Goal: Obtain resource: Download file/media

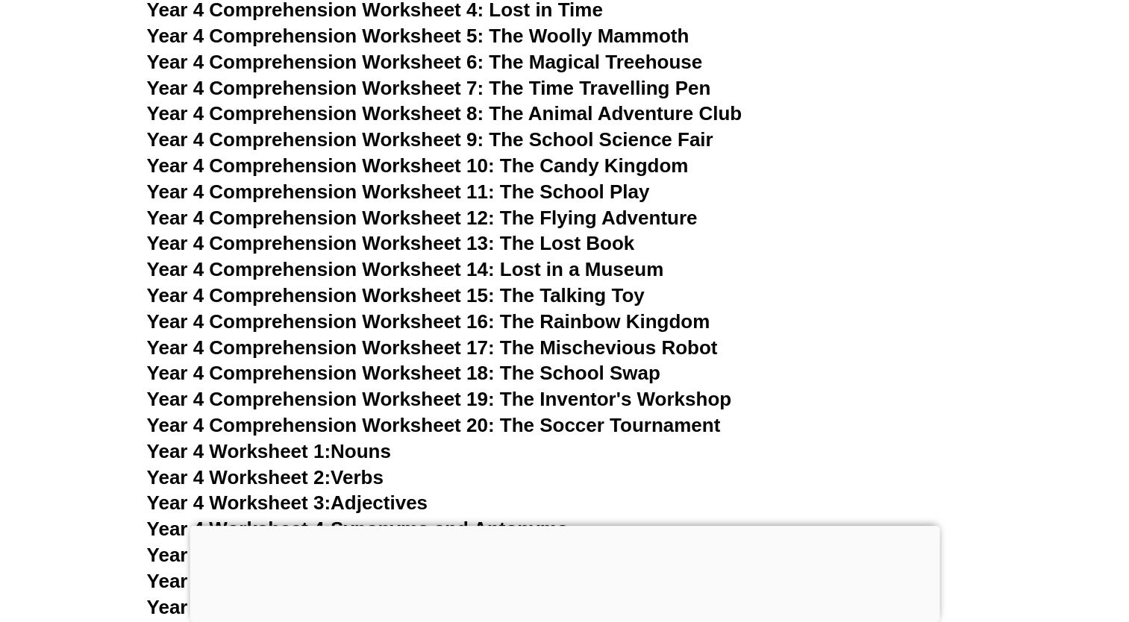
scroll to position [5690, 0]
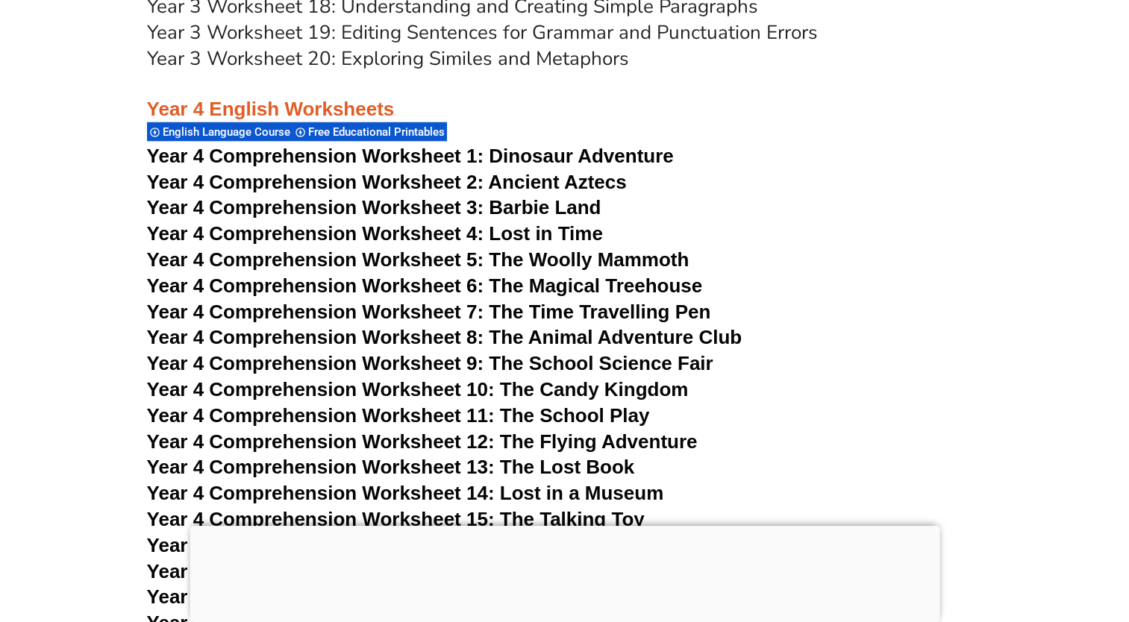
click at [422, 155] on span "Year 4 Comprehension Worksheet 1:" at bounding box center [315, 156] width 337 height 22
click at [513, 182] on span "Year 4 Comprehension Worksheet 2: Ancient Aztecs" at bounding box center [387, 182] width 480 height 22
click at [394, 208] on span "Year 4 Comprehension Worksheet 3: Barbie Land" at bounding box center [374, 207] width 454 height 22
click at [425, 243] on span "Year 4 Comprehension Worksheet 4: Lost in Time" at bounding box center [375, 233] width 456 height 22
click at [574, 261] on span "Year 4 Comprehension Worksheet 5: The Woolly Mammoth" at bounding box center [418, 259] width 542 height 22
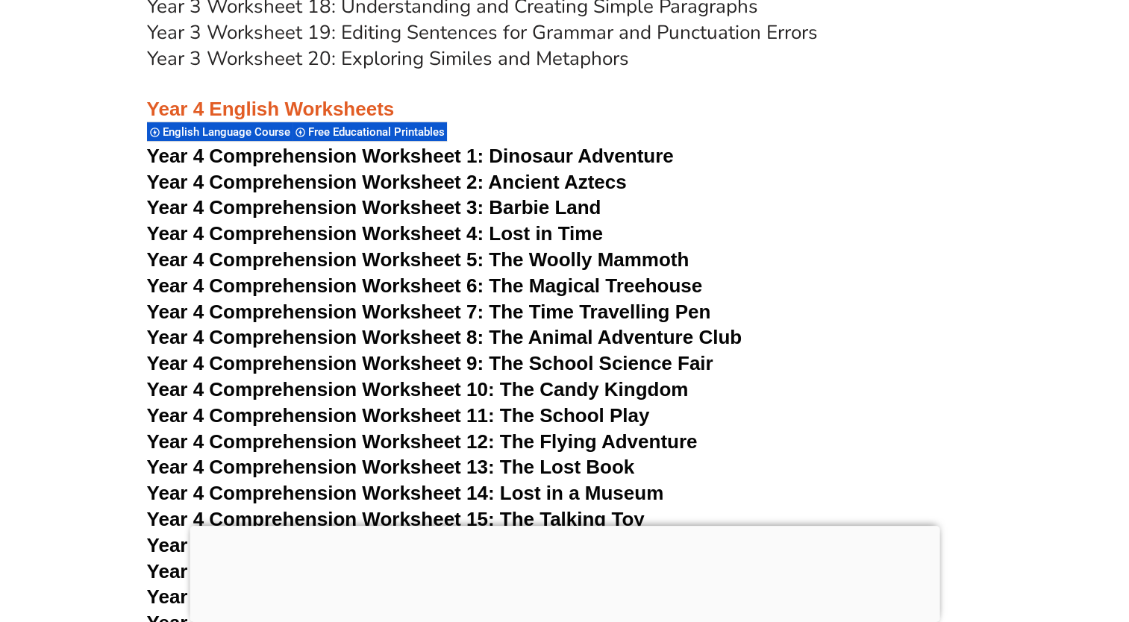
click at [477, 283] on span "Year 4 Comprehension Worksheet 6: The Magical Treehouse" at bounding box center [425, 286] width 556 height 22
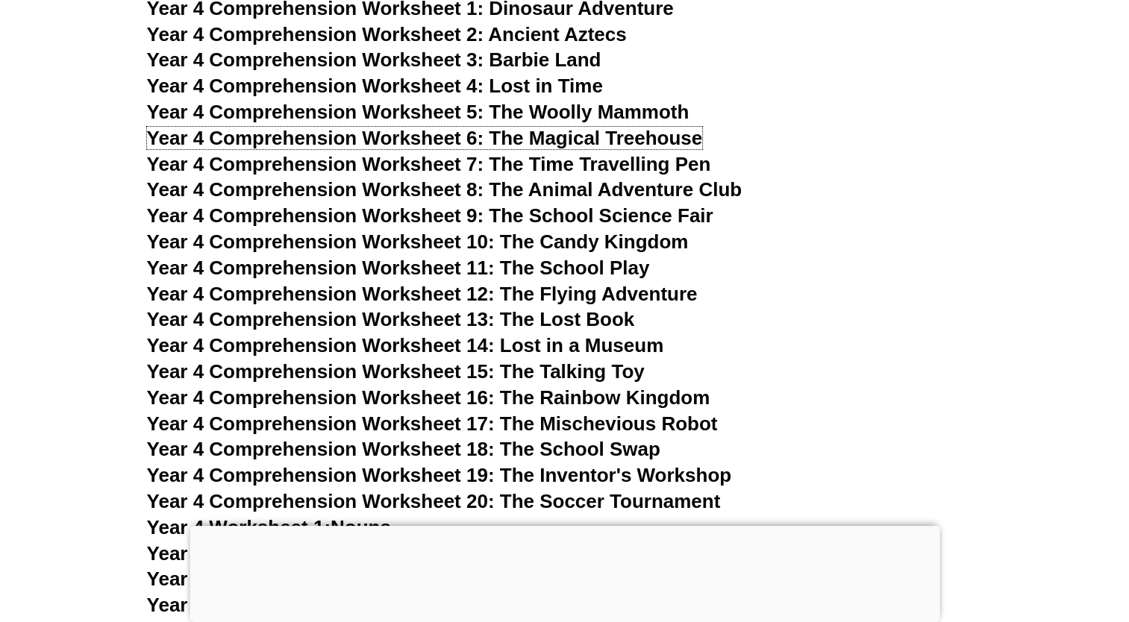
scroll to position [5839, 0]
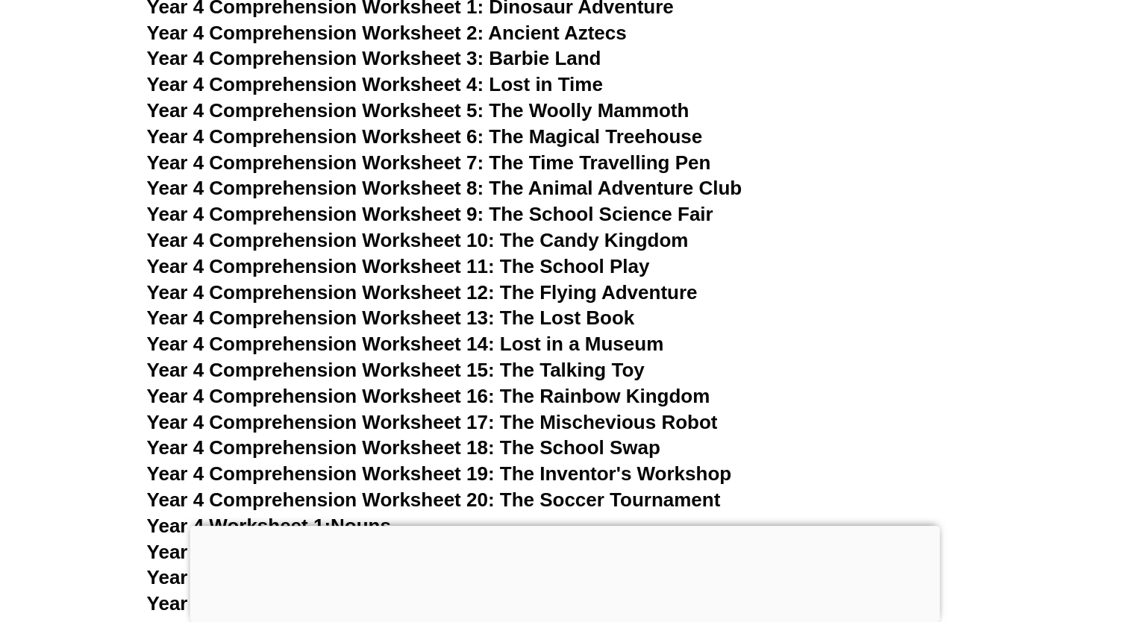
click at [624, 161] on span "Year 4 Comprehension Worksheet 7: The Time Travelling Pen" at bounding box center [429, 162] width 564 height 22
click at [568, 187] on span "Year 4 Comprehension Worksheet 8: The Animal Adventure Club" at bounding box center [444, 188] width 595 height 22
click at [638, 208] on span "Year 4 Comprehension Worksheet 9: The School Science Fair" at bounding box center [430, 214] width 566 height 22
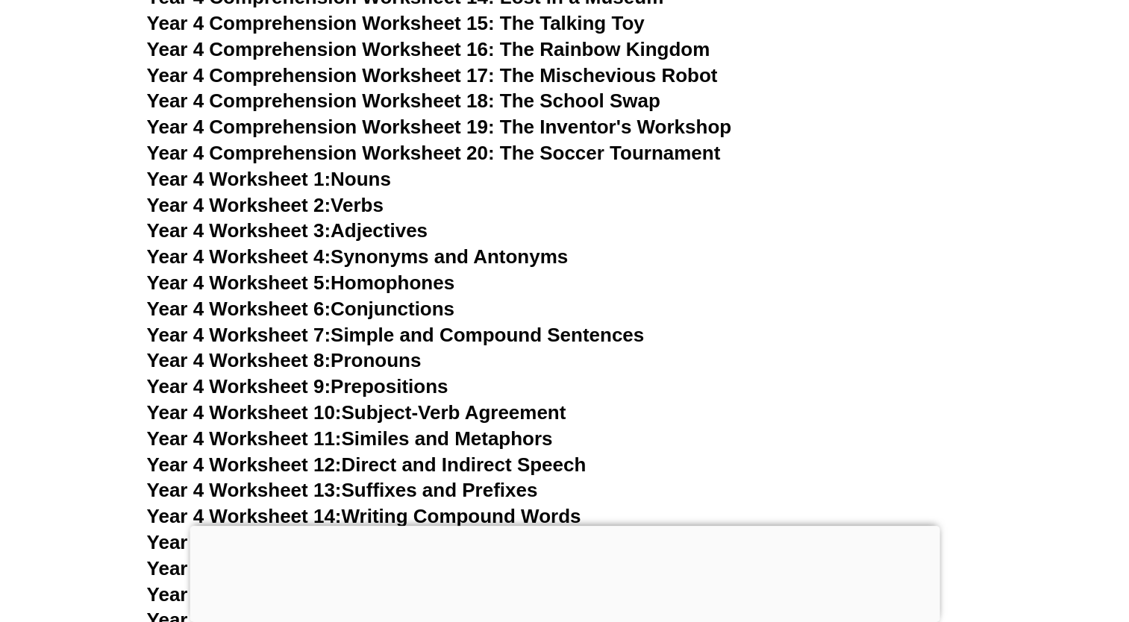
scroll to position [6212, 0]
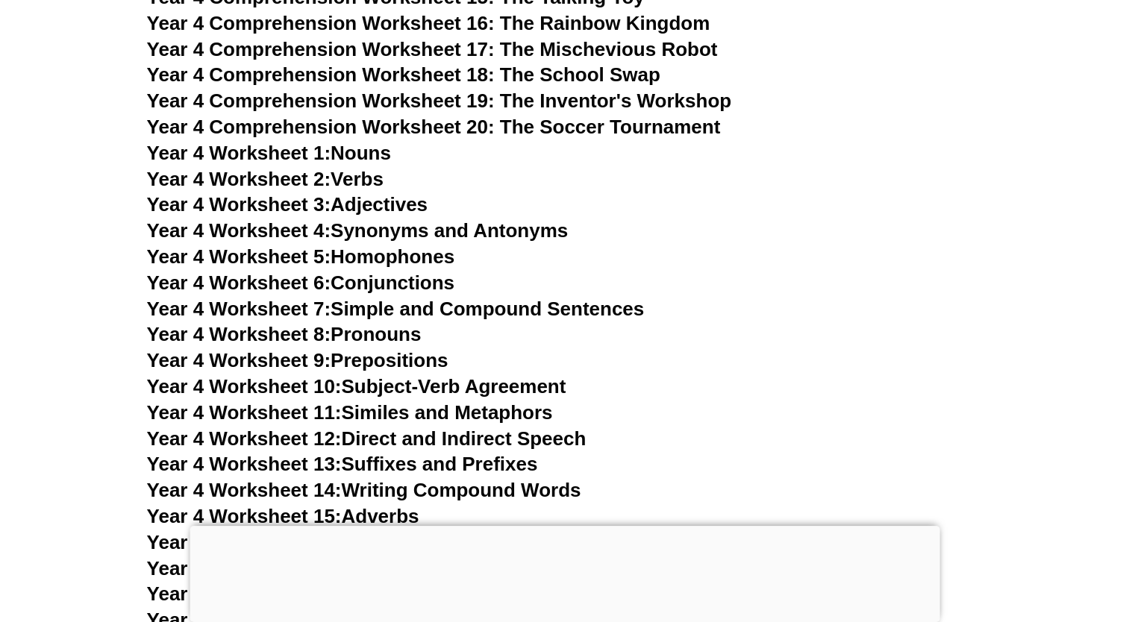
click at [371, 152] on link "Year 4 Worksheet 1: Nouns" at bounding box center [269, 153] width 244 height 22
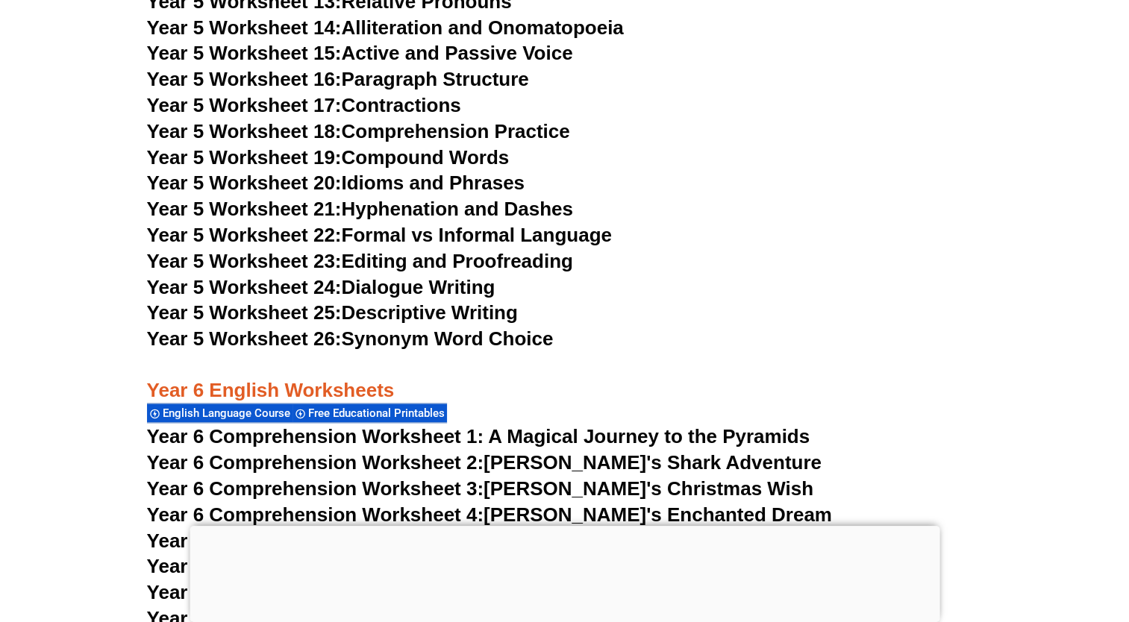
scroll to position [8003, 0]
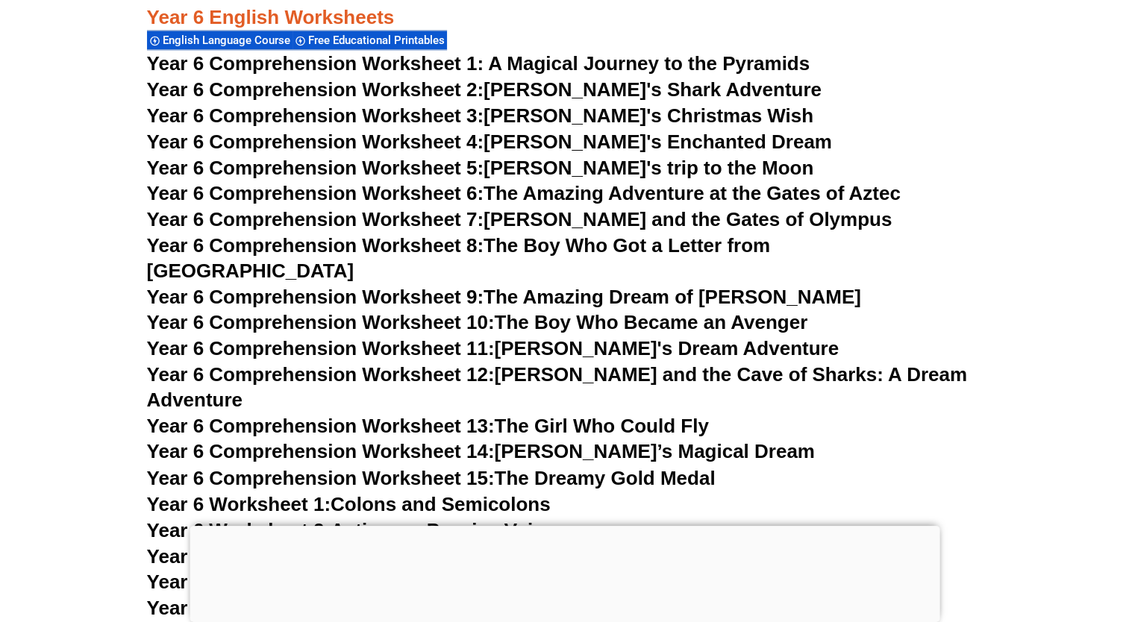
click at [601, 65] on span "Year 6 Comprehension Worksheet 1: A Magical Journey to the Pyramids" at bounding box center [478, 63] width 663 height 22
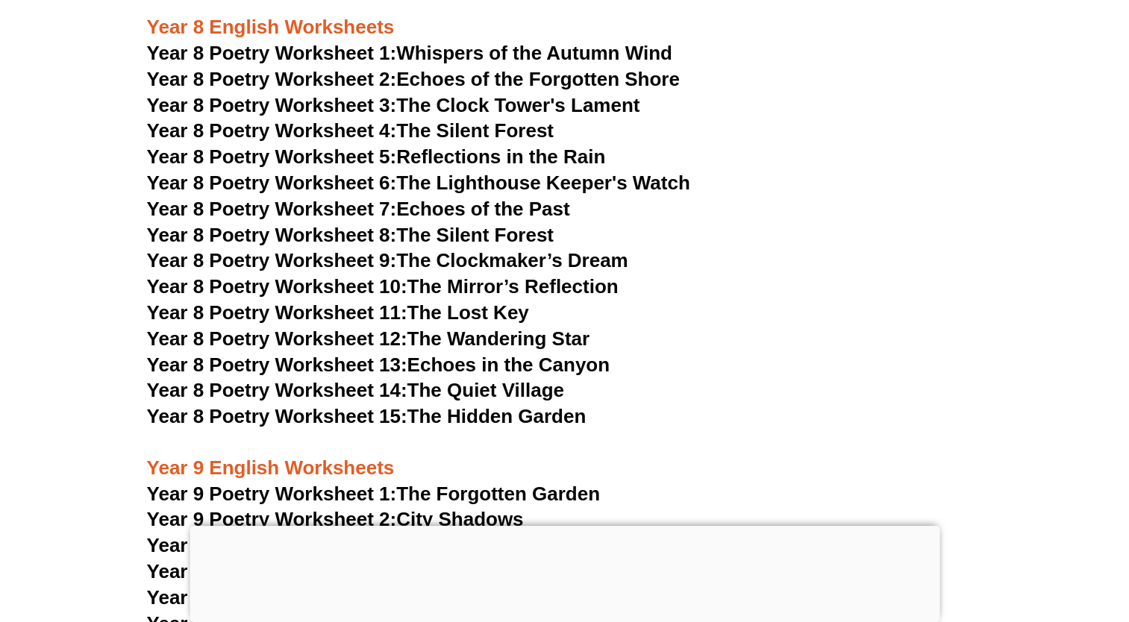
scroll to position [9834, 0]
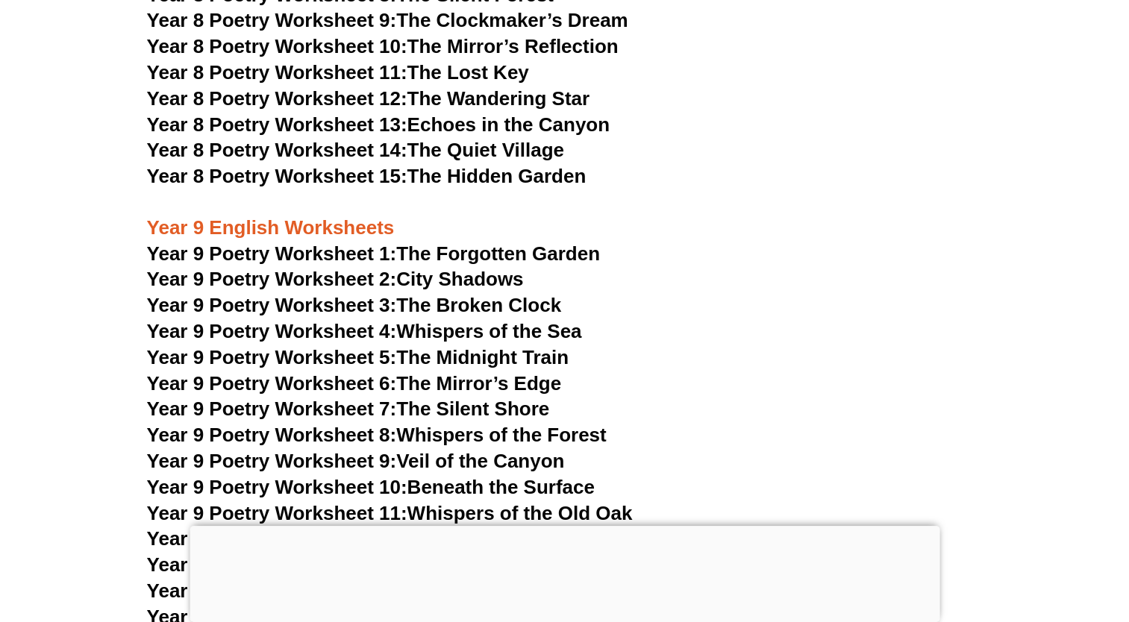
click at [535, 139] on link "Year 8 Poetry Worksheet 14: The Quiet Village" at bounding box center [355, 150] width 417 height 22
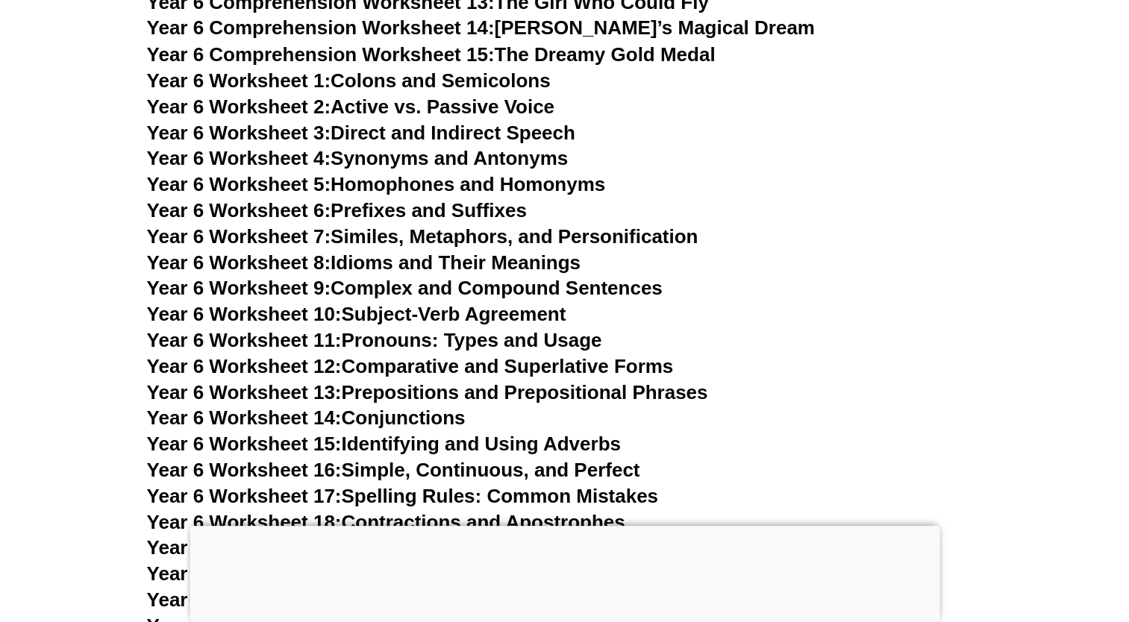
scroll to position [8268, 0]
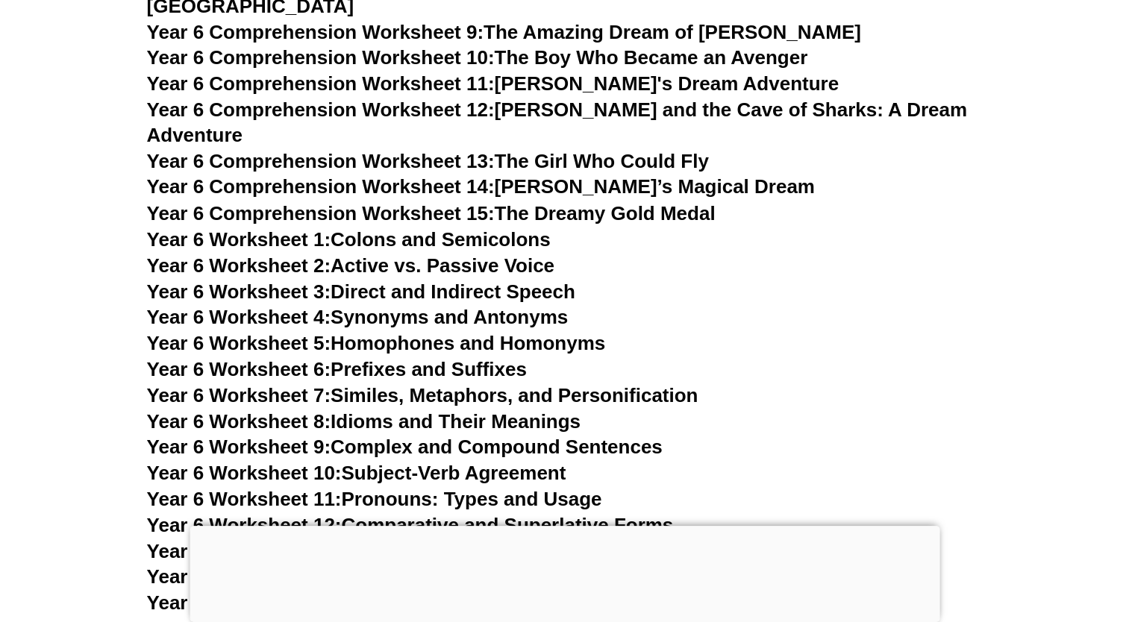
click at [495, 410] on link "Year 6 Worksheet 8: Idioms and Their Meanings" at bounding box center [363, 421] width 433 height 22
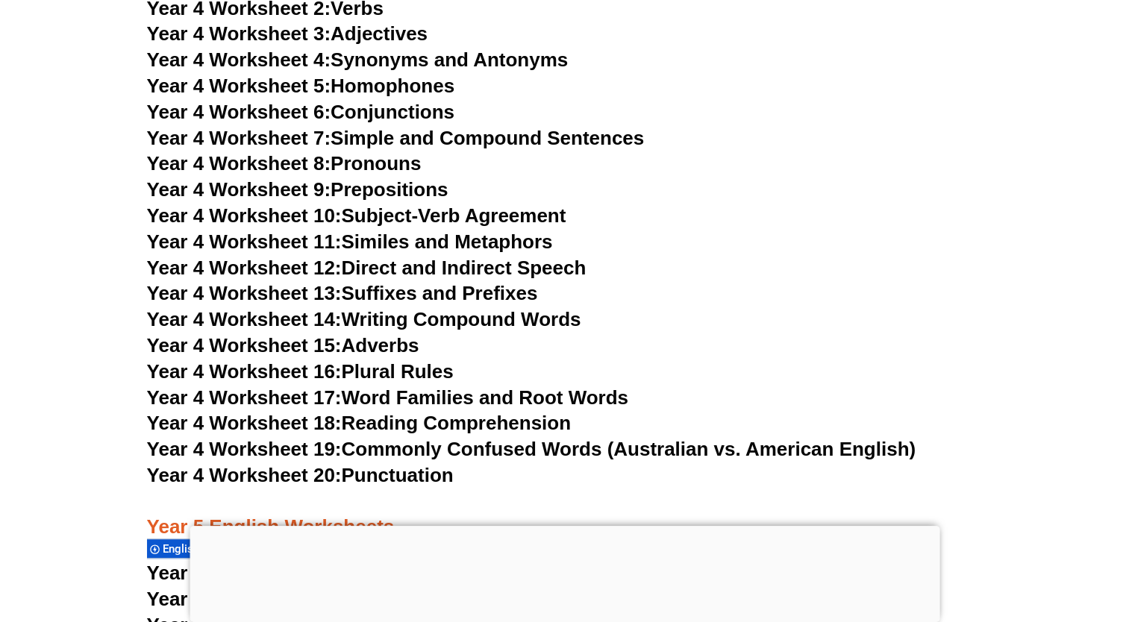
scroll to position [6195, 0]
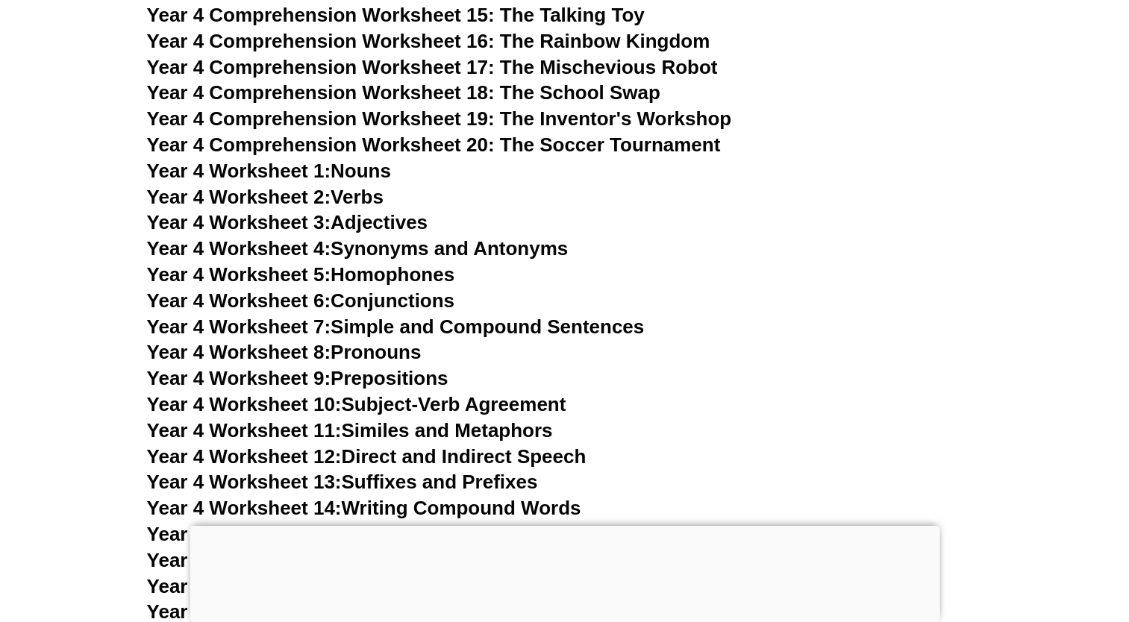
click at [374, 200] on link "Year 4 Worksheet 2: Verbs" at bounding box center [265, 197] width 236 height 22
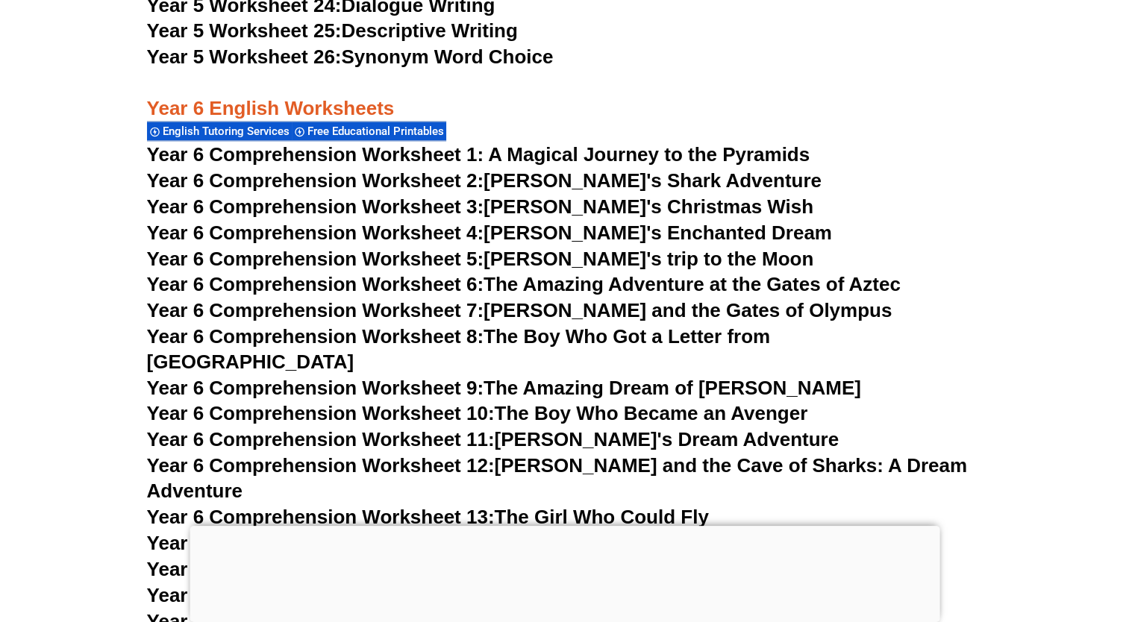
scroll to position [7927, 0]
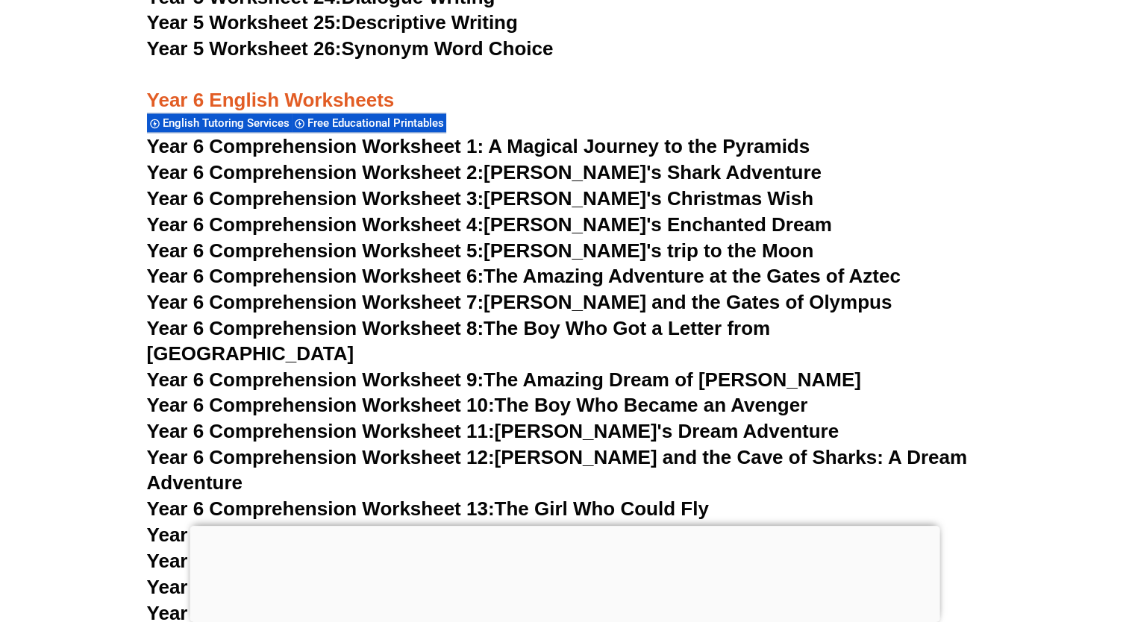
click at [561, 146] on span "Year 6 Comprehension Worksheet 1: A Magical Journey to the Pyramids" at bounding box center [478, 146] width 663 height 22
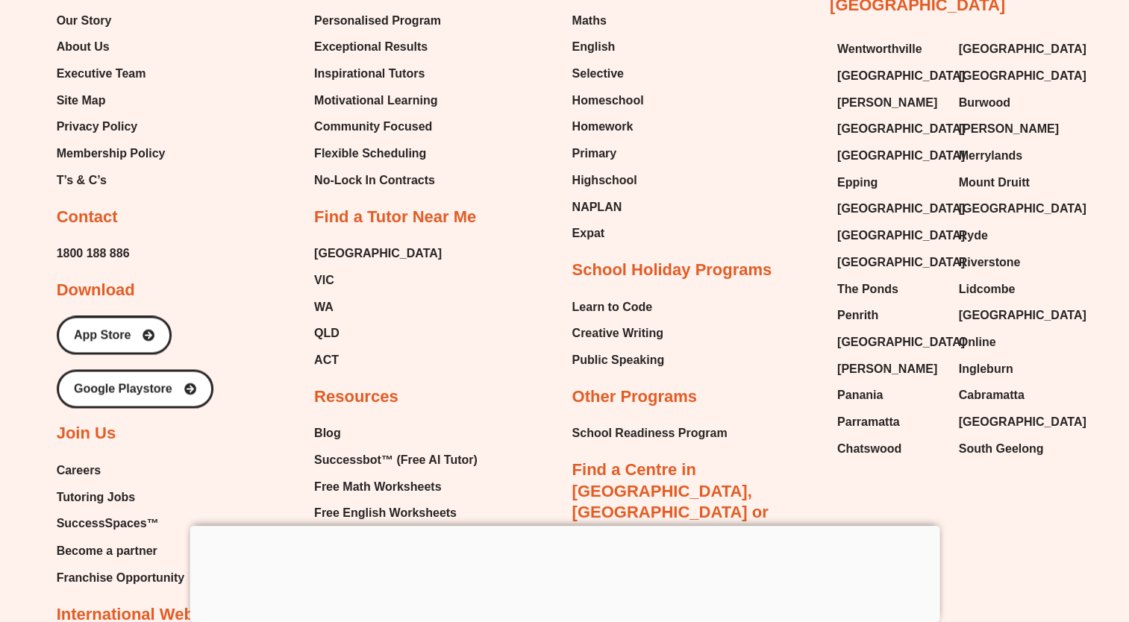
scroll to position [7860, 0]
